Goal: Task Accomplishment & Management: Manage account settings

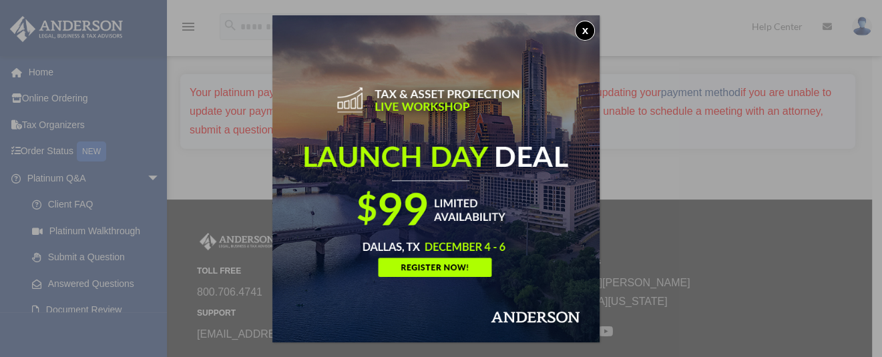
click at [590, 26] on button "x" at bounding box center [585, 31] width 20 height 20
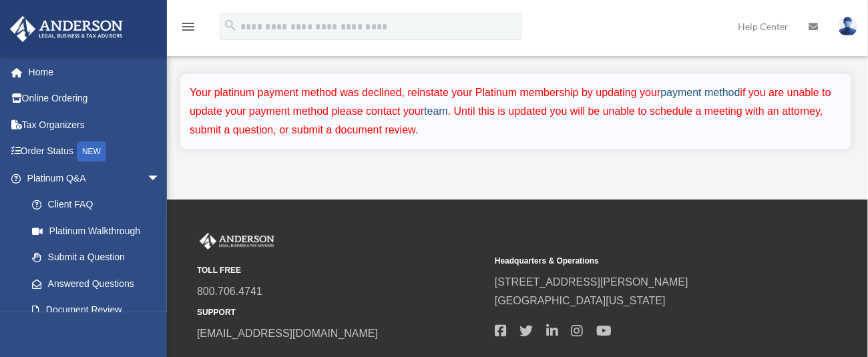
click at [725, 87] on link "payment method" at bounding box center [700, 92] width 79 height 11
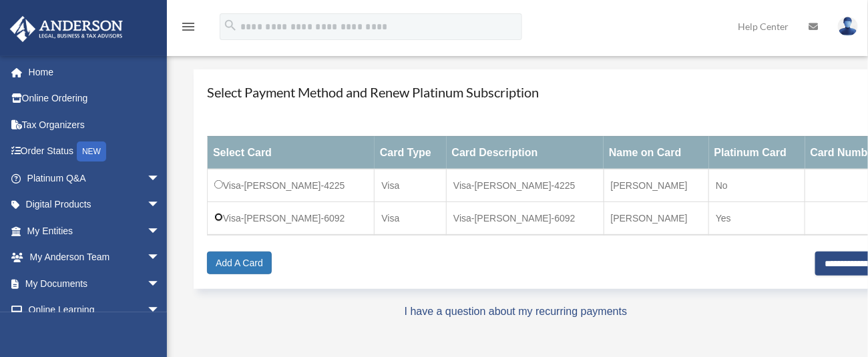
scroll to position [89, 0]
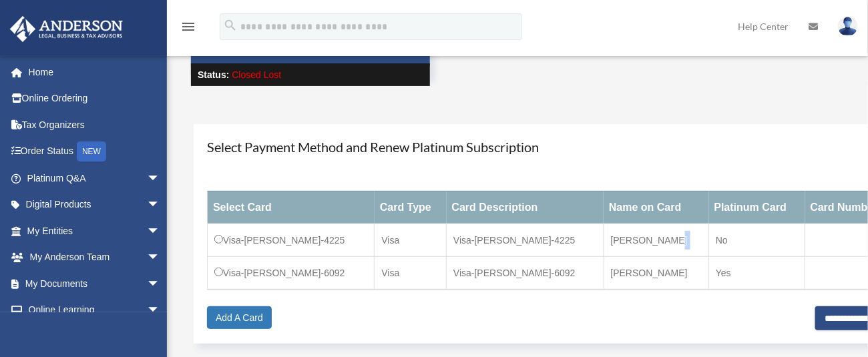
drag, startPoint x: 697, startPoint y: 235, endPoint x: 666, endPoint y: 249, distance: 34.1
click at [665, 247] on tr "Visa-Wendell-Polk-4225 Visa Visa-Wendell-Polk-4225 Wendell Polk No" at bounding box center [552, 240] width 689 height 33
click at [821, 319] on input "**********" at bounding box center [857, 319] width 82 height 24
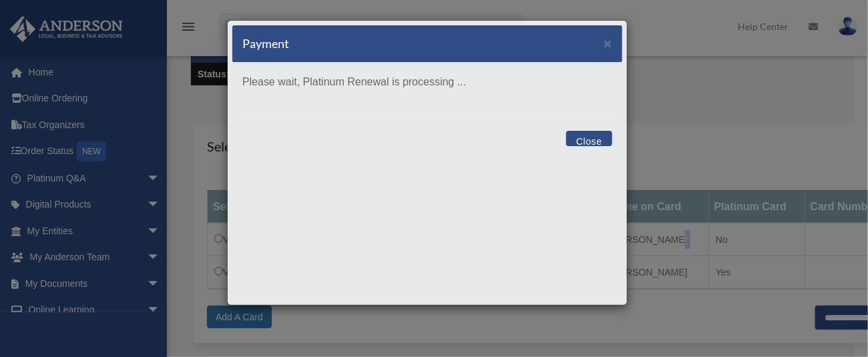
click at [595, 138] on button "Close" at bounding box center [590, 138] width 46 height 15
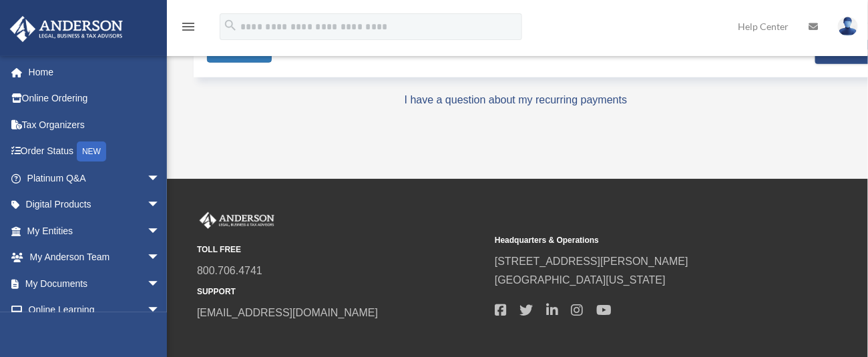
scroll to position [356, 0]
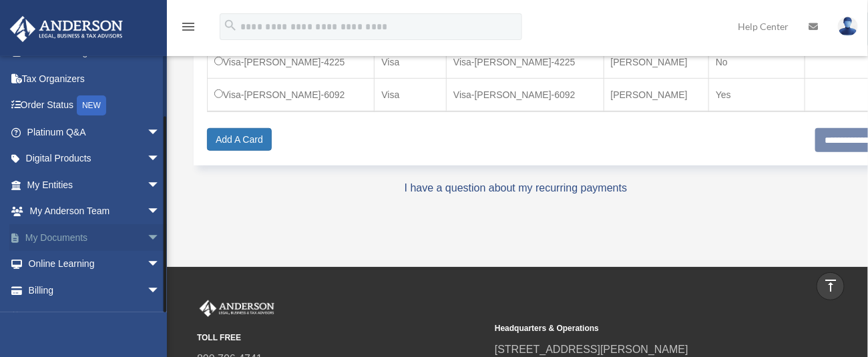
scroll to position [67, 0]
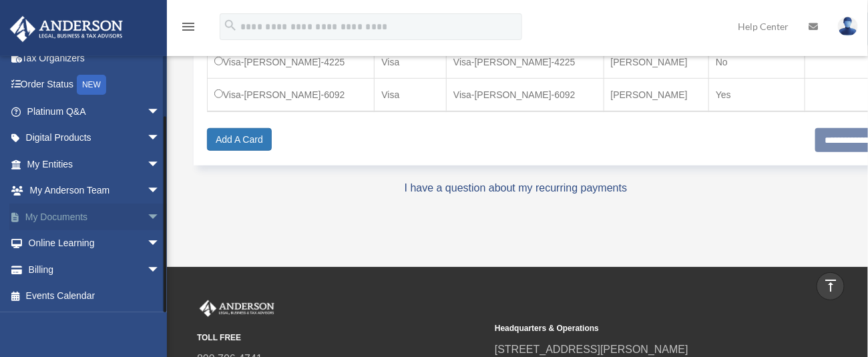
click at [84, 216] on link "My Documents arrow_drop_down" at bounding box center [94, 217] width 171 height 27
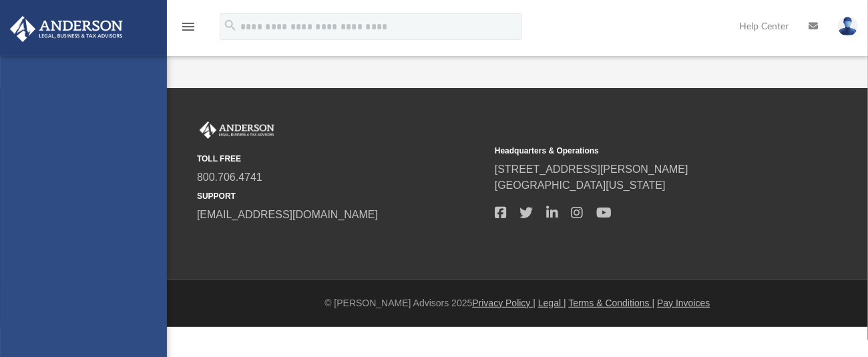
click at [81, 267] on div "[EMAIL_ADDRESS][DOMAIN_NAME] Sign Out [EMAIL_ADDRESS][DOMAIN_NAME] Home Online …" at bounding box center [83, 234] width 167 height 357
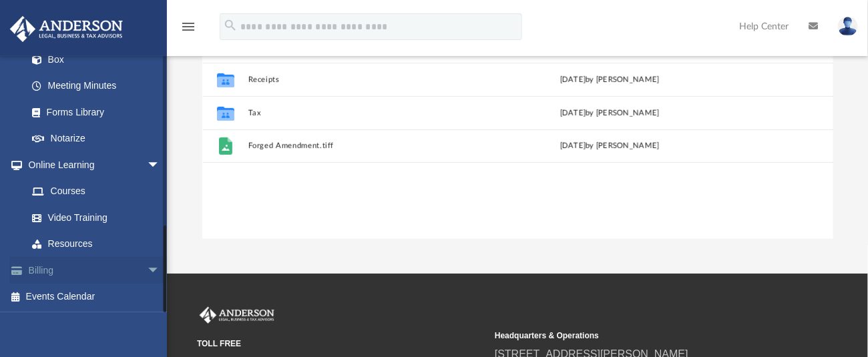
scroll to position [267, 0]
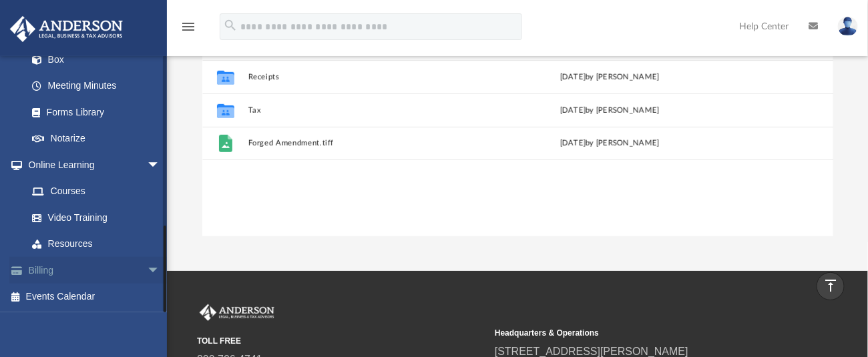
click at [79, 258] on link "Billing arrow_drop_down" at bounding box center [94, 270] width 171 height 27
drag, startPoint x: 76, startPoint y: 259, endPoint x: 73, endPoint y: 267, distance: 9.3
click at [76, 260] on link "Billing arrow_drop_down" at bounding box center [94, 270] width 171 height 27
click at [59, 277] on link "Billing arrow_drop_down" at bounding box center [94, 270] width 171 height 27
click at [147, 269] on span "arrow_drop_down" at bounding box center [160, 270] width 27 height 27
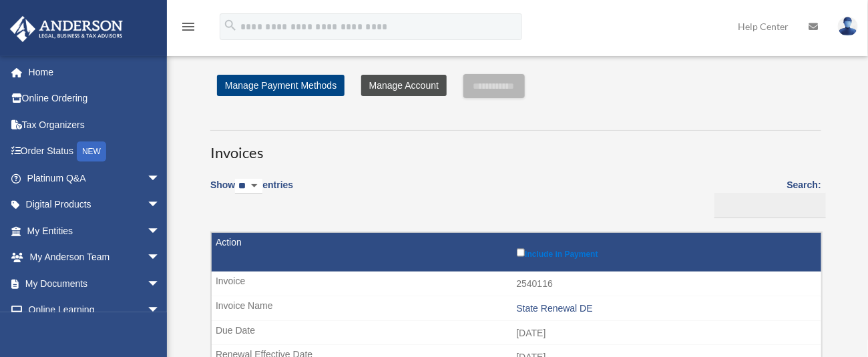
click at [393, 77] on link "Manage Account" at bounding box center [404, 85] width 86 height 21
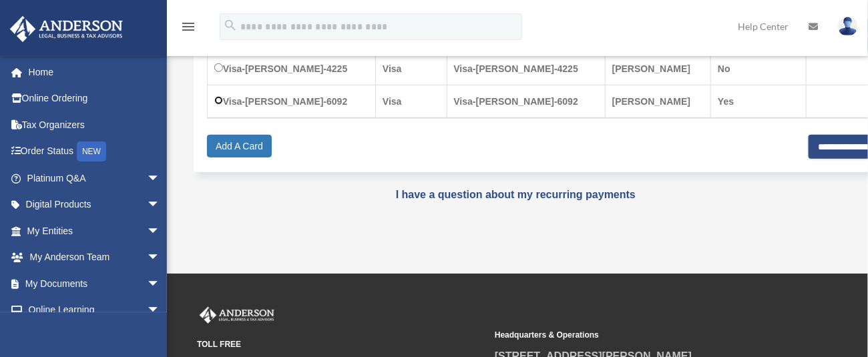
scroll to position [267, 0]
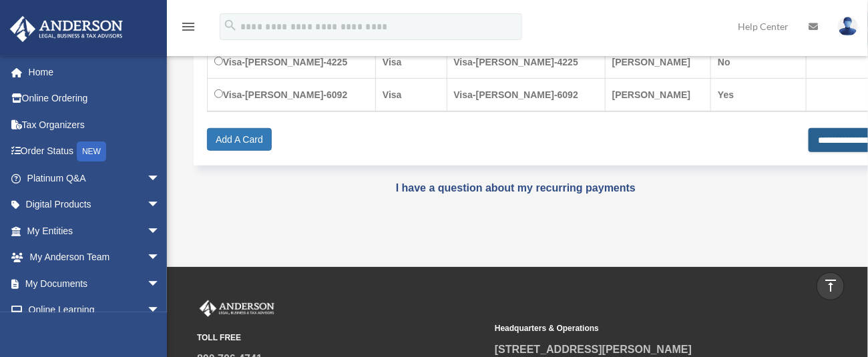
click at [809, 134] on input "**********" at bounding box center [853, 140] width 88 height 24
type input "**********"
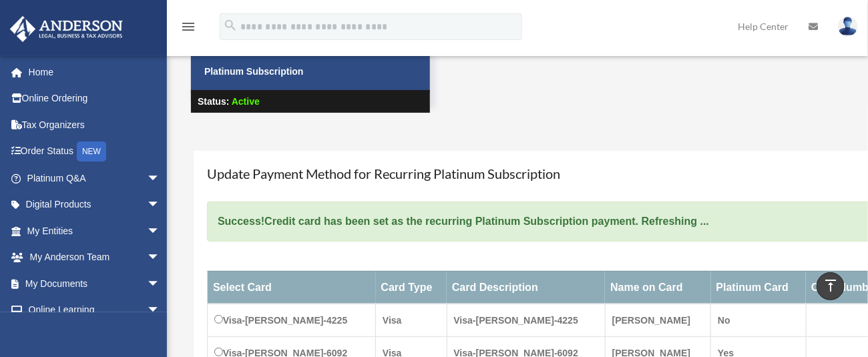
scroll to position [53, 0]
